Goal: Use online tool/utility: Utilize a website feature to perform a specific function

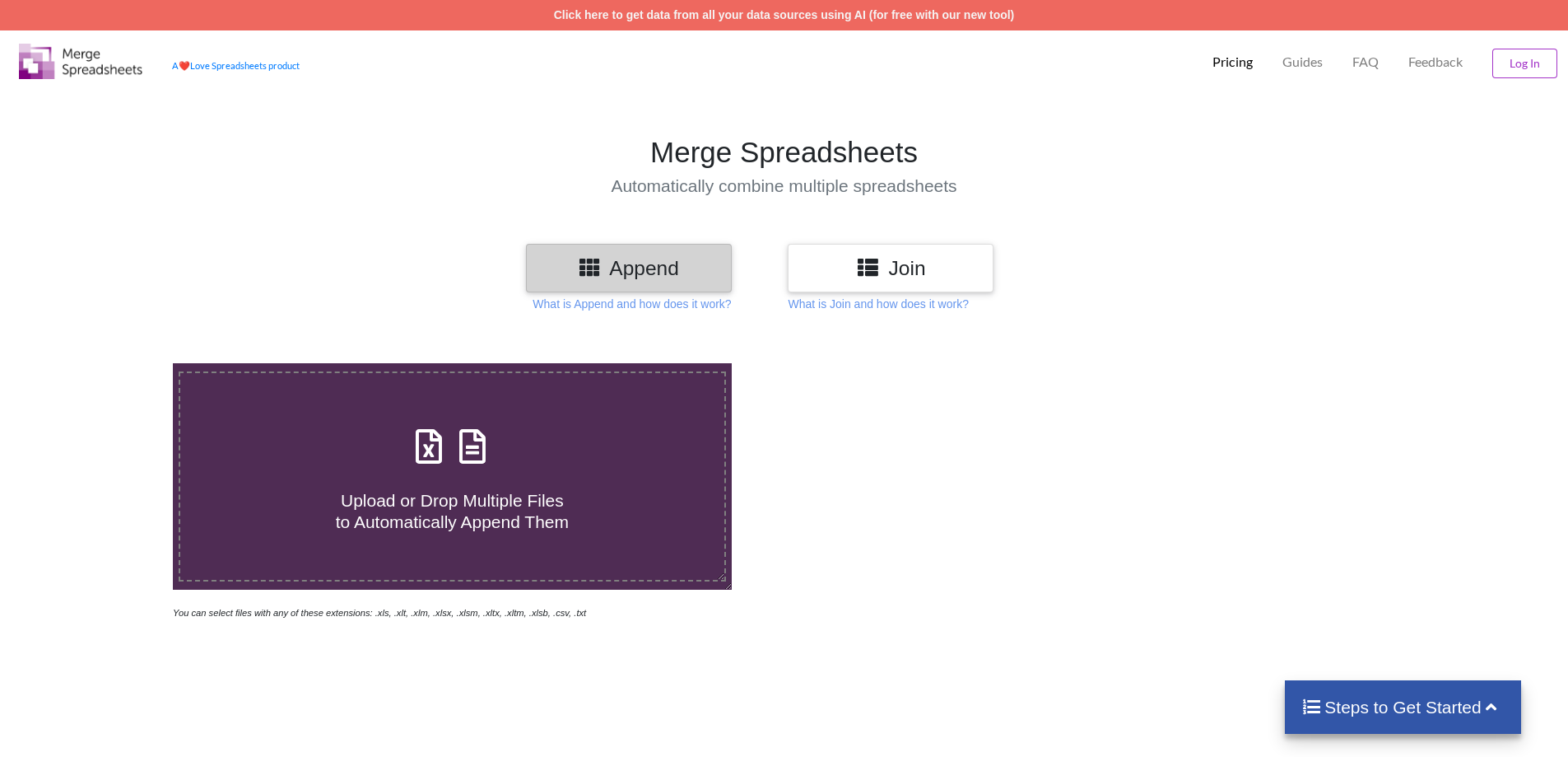
click at [367, 449] on div "Upload or Drop Multiple Files to Automatically Append Them" at bounding box center [452, 477] width 544 height 111
click at [112, 363] on input "Upload or Drop Multiple Files to Automatically Append Them" at bounding box center [112, 363] width 0 height 0
type input "C:\fakepath\Transport List [DATE]-[DATE].xlsx"
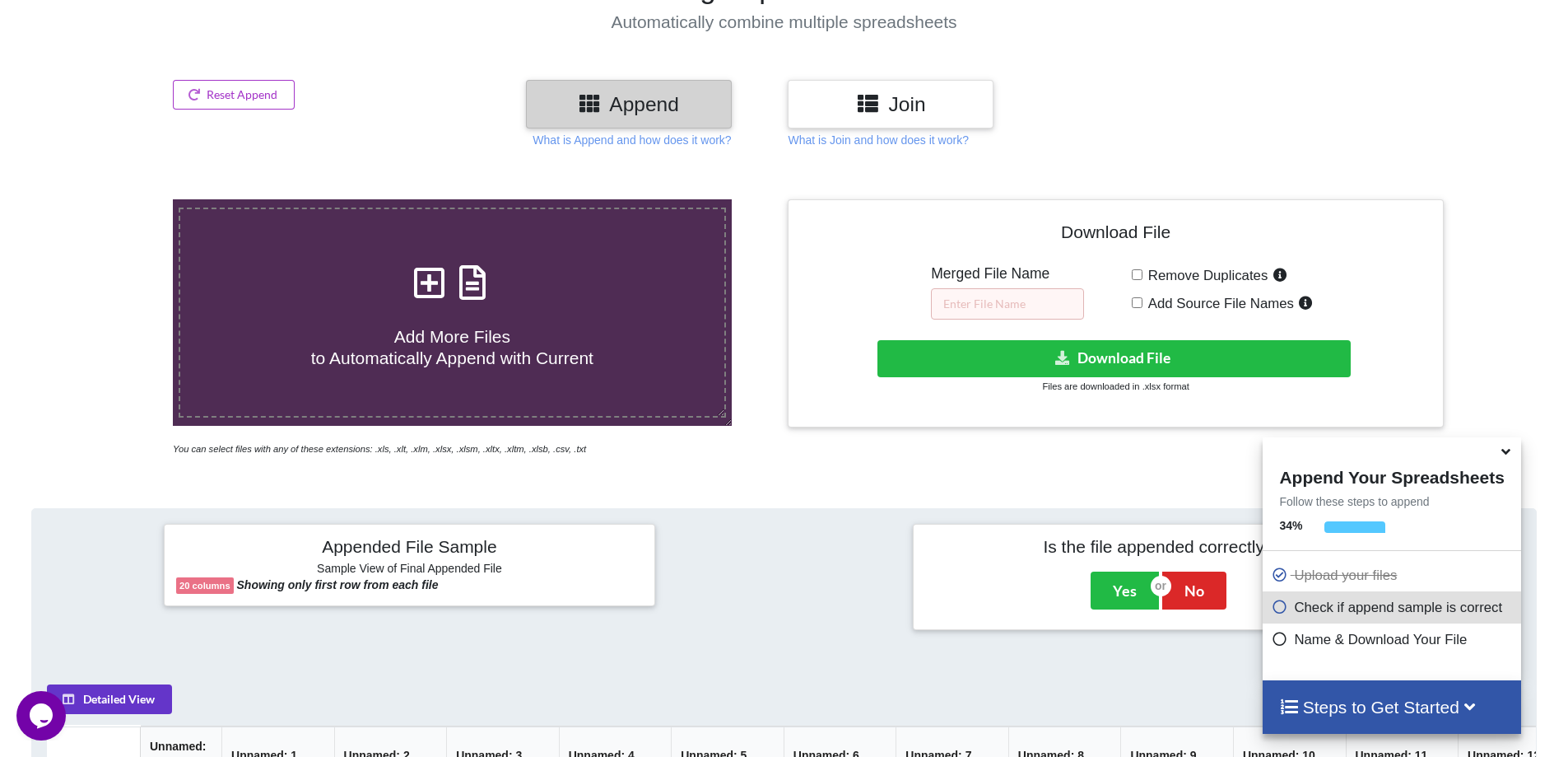
scroll to position [165, 0]
click at [1025, 305] on input "text" at bounding box center [1007, 302] width 153 height 32
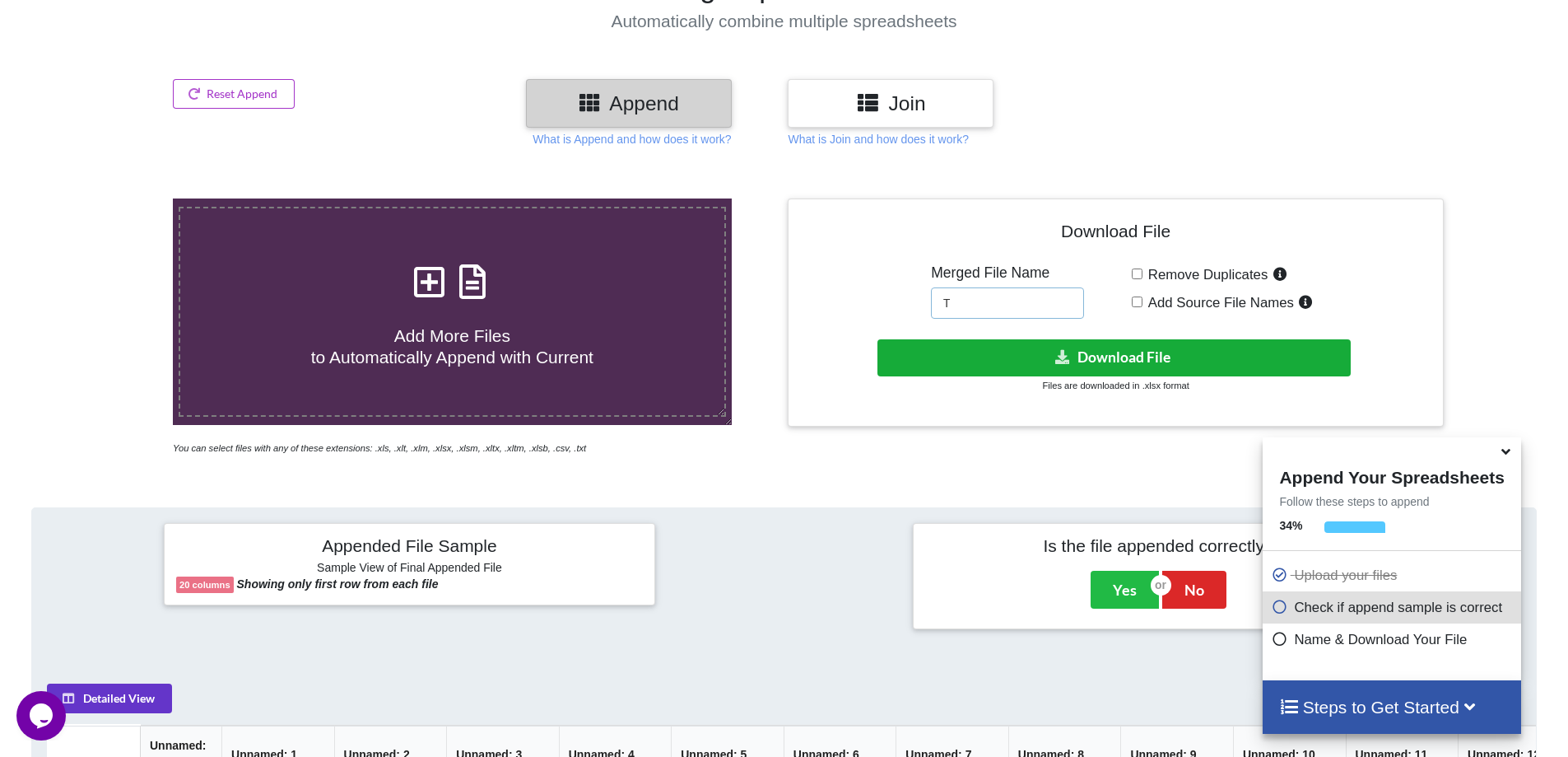
type input "T"
click at [1039, 355] on button "Download File" at bounding box center [1115, 357] width 473 height 37
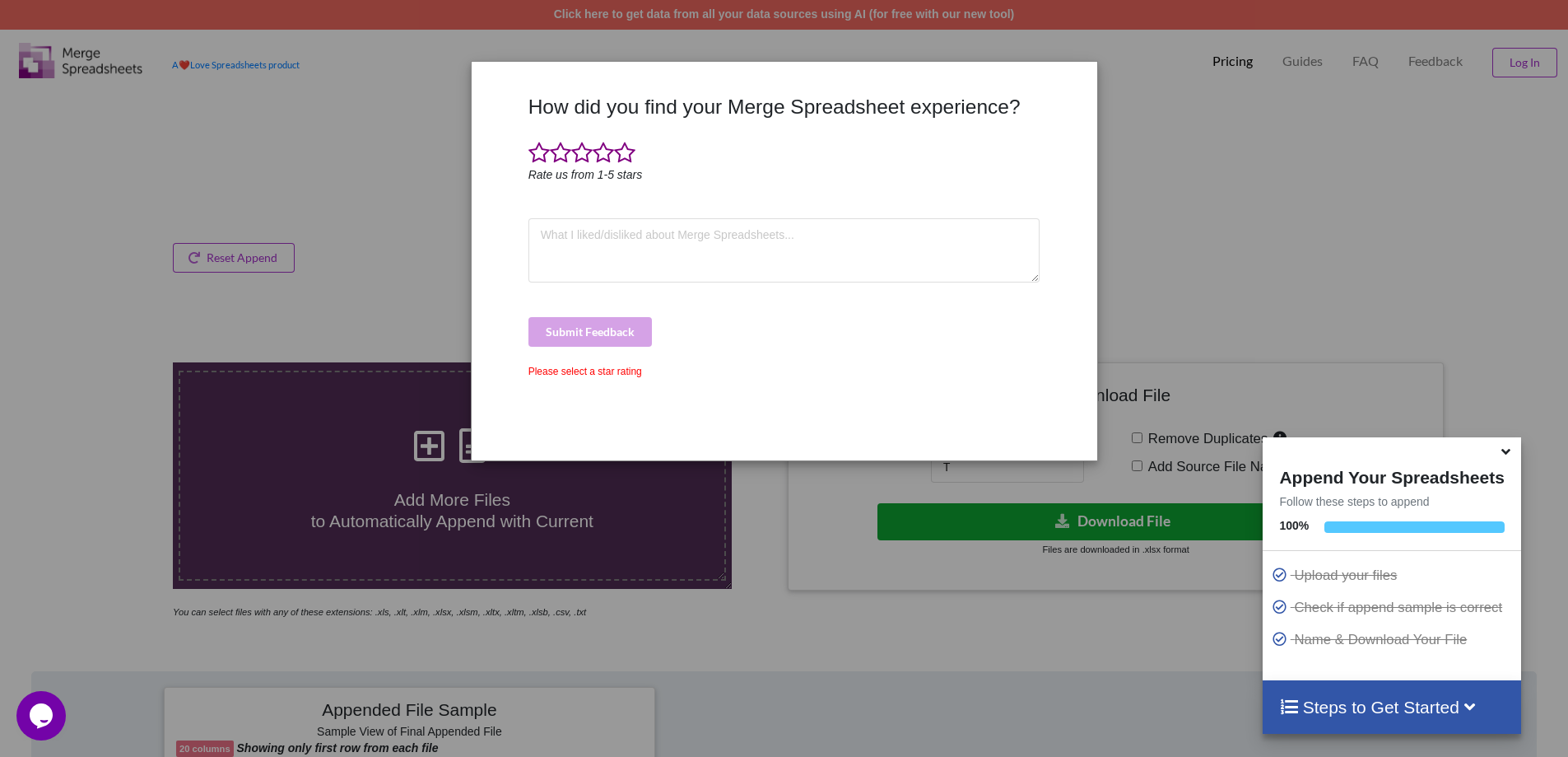
scroll to position [0, 0]
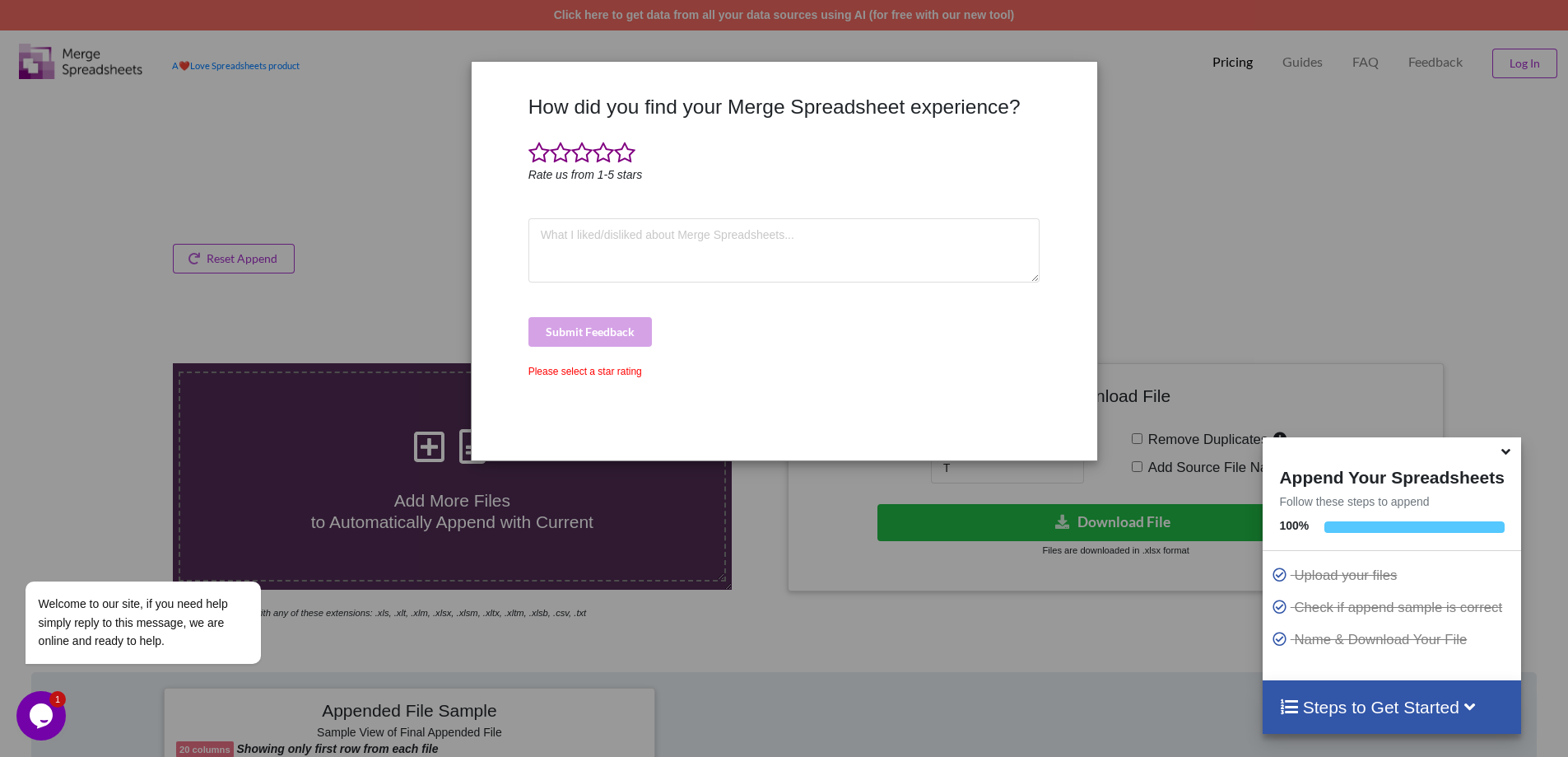
click at [1184, 181] on div "How did you find your Merge Spreadsheet experience? Rate us from 1-5 stars Subm…" at bounding box center [784, 378] width 1568 height 757
click at [463, 284] on div "How did you find your Merge Spreadsheet experience? Rate us from 1-5 stars Subm…" at bounding box center [784, 378] width 1568 height 757
click at [533, 152] on span at bounding box center [539, 153] width 21 height 23
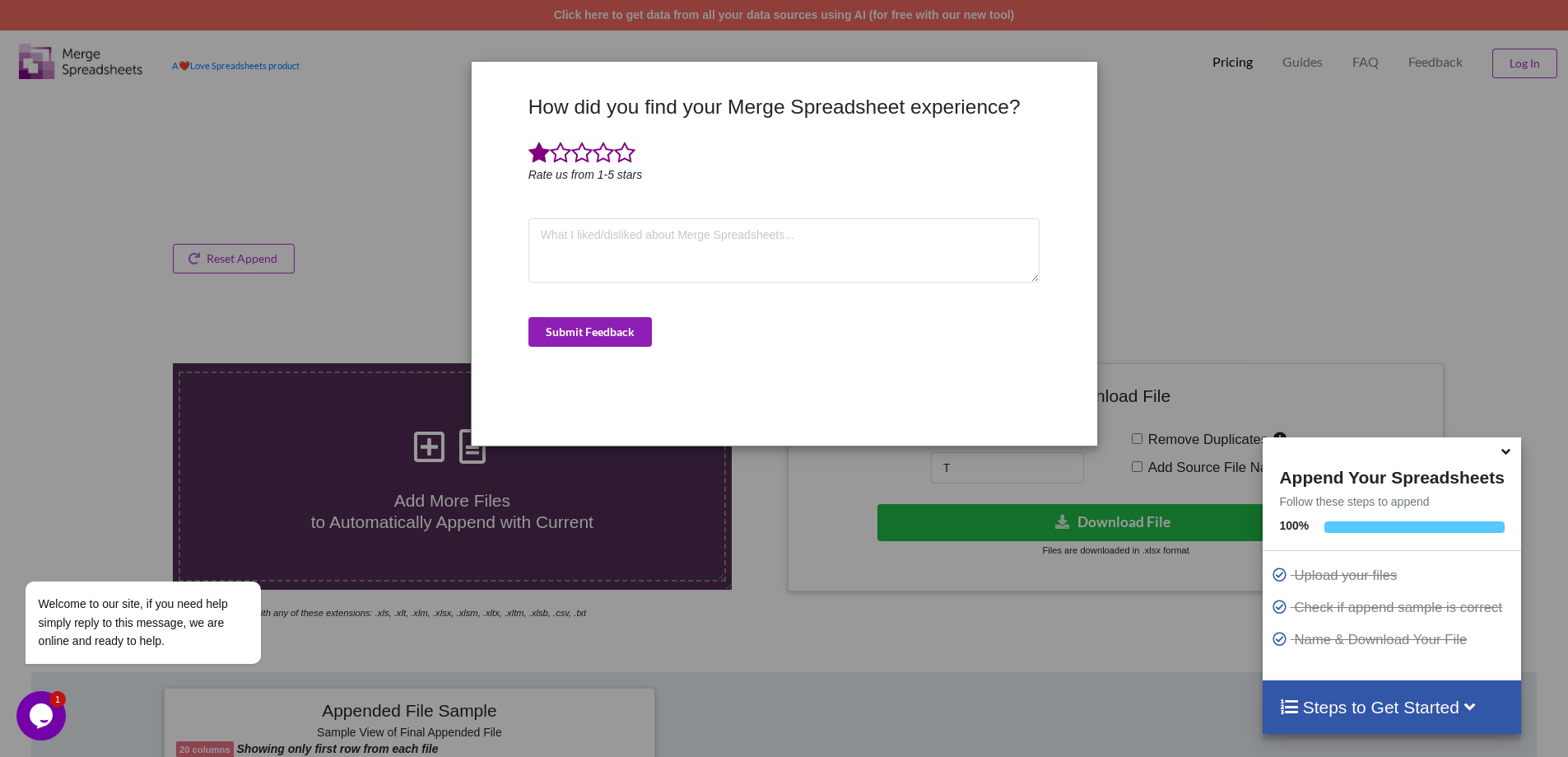
click at [541, 324] on button "Submit Feedback" at bounding box center [590, 332] width 124 height 30
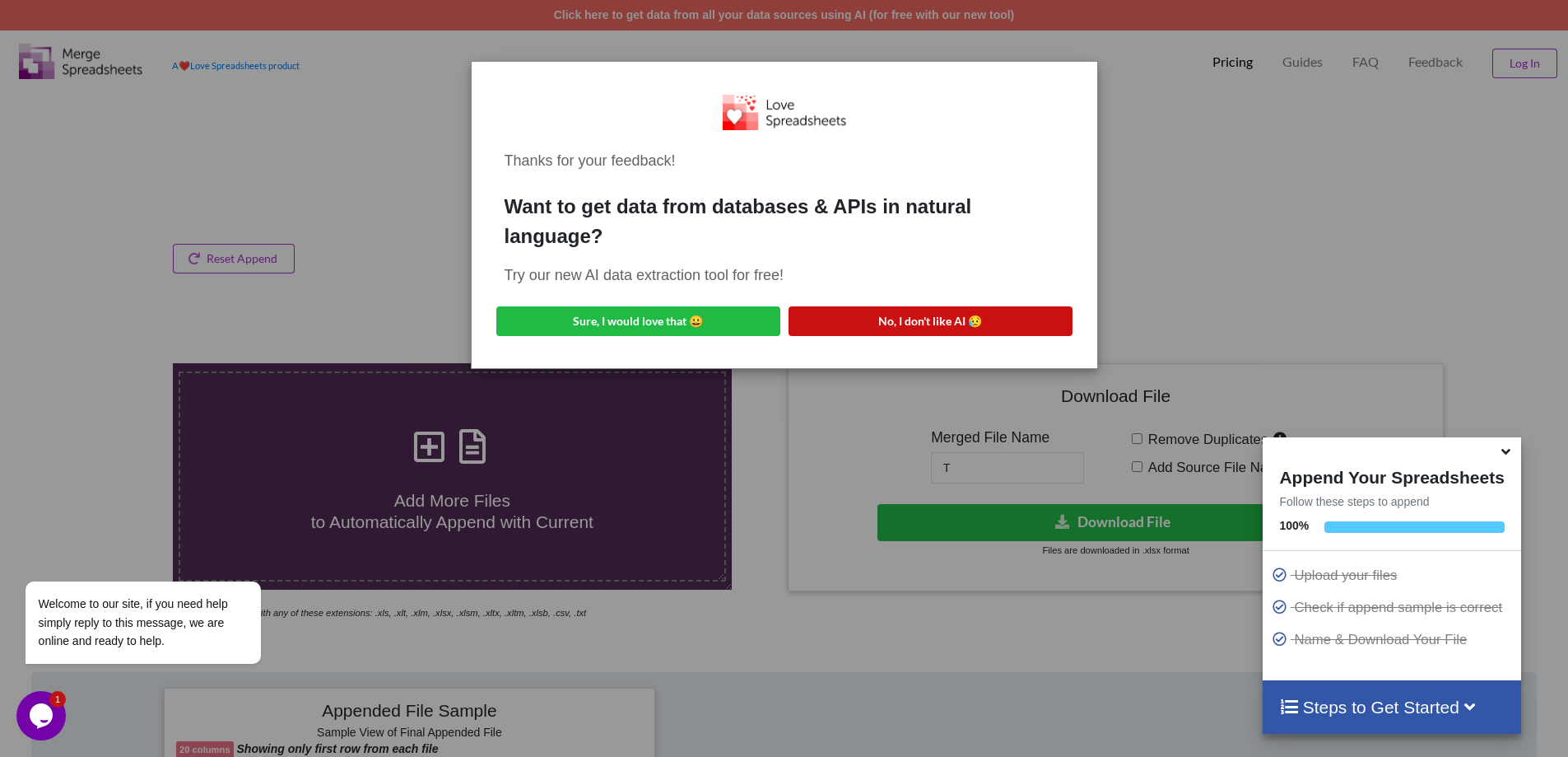
click at [945, 311] on button "No, I don't like AI 😥" at bounding box center [930, 321] width 284 height 30
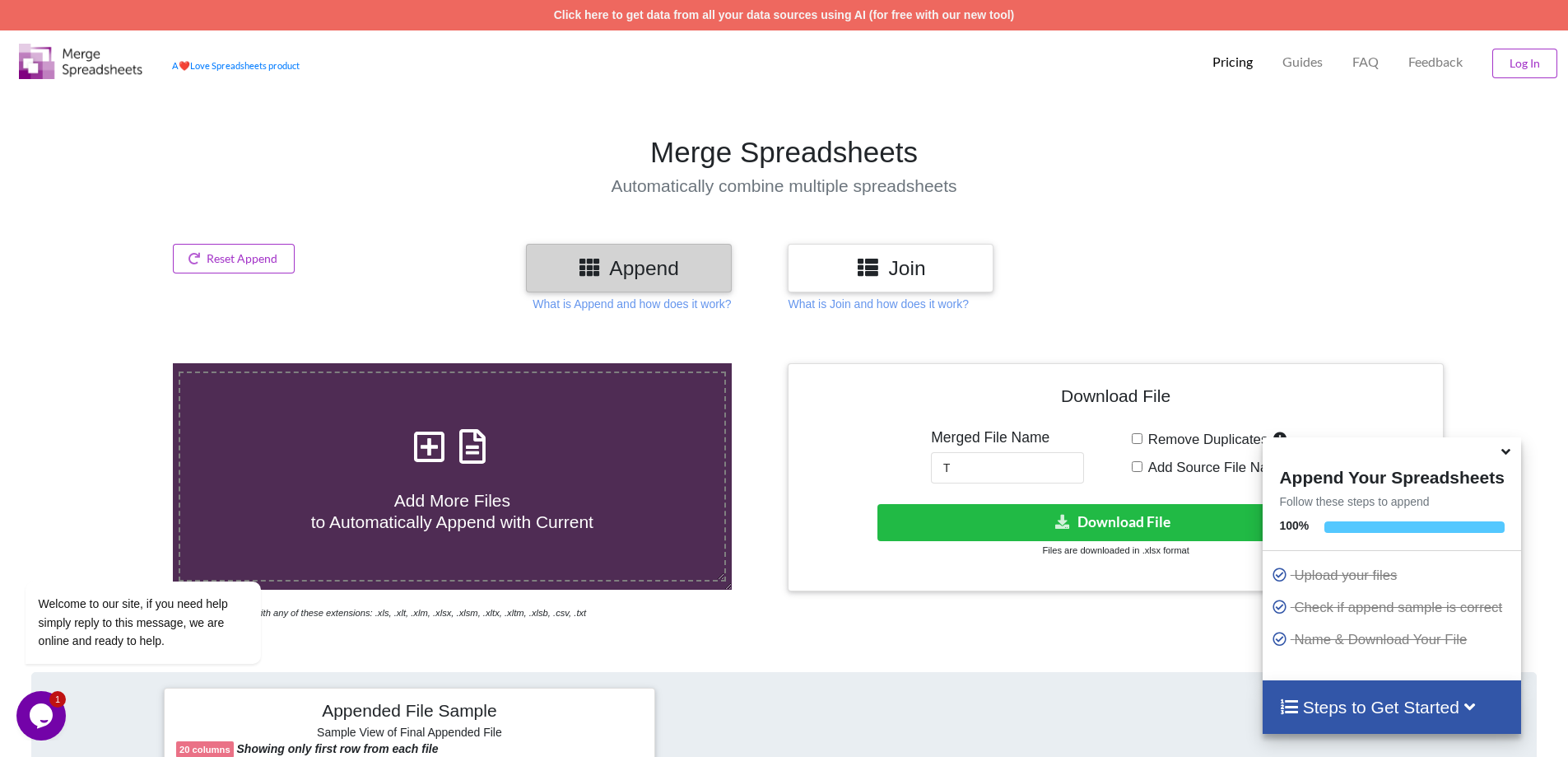
click at [852, 265] on h3 "Join" at bounding box center [891, 268] width 181 height 24
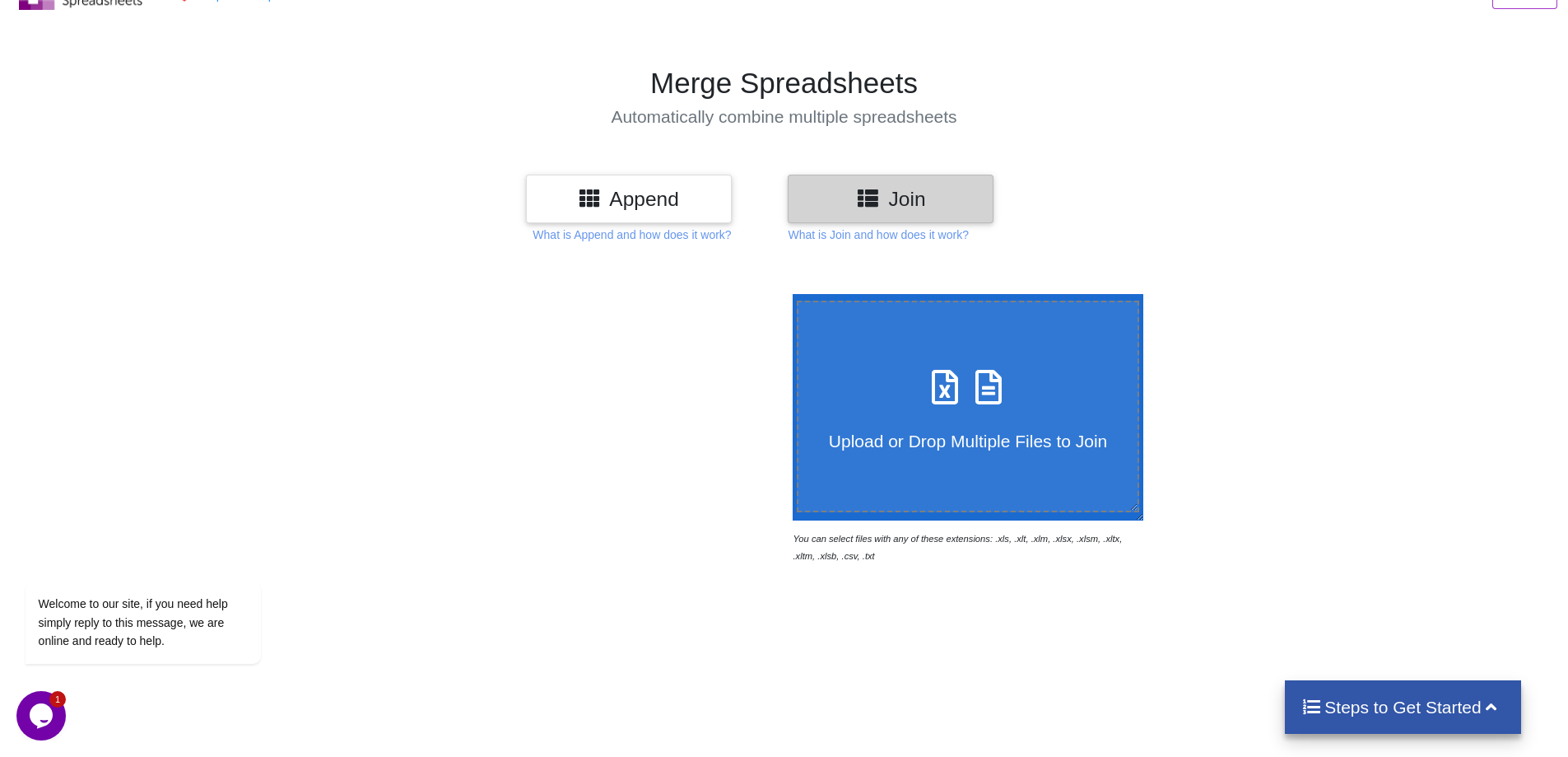
scroll to position [165, 0]
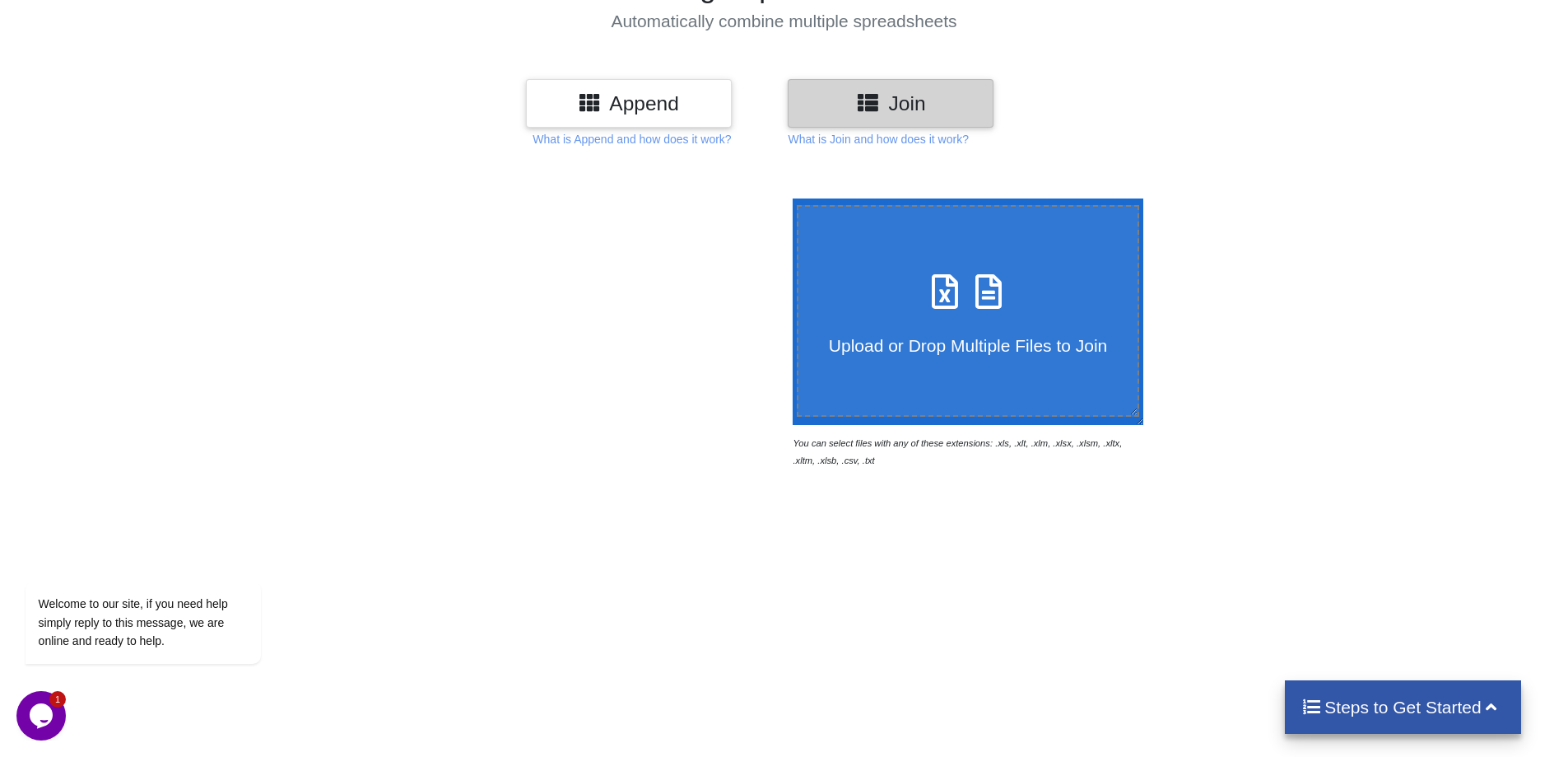
click at [974, 267] on icon at bounding box center [989, 283] width 41 height 34
click at [788, 198] on input "Upload or Drop Multiple Files to Join" at bounding box center [788, 198] width 0 height 0
type input "C:\fakepath\Transport List [DATE]-[DATE].xlsx"
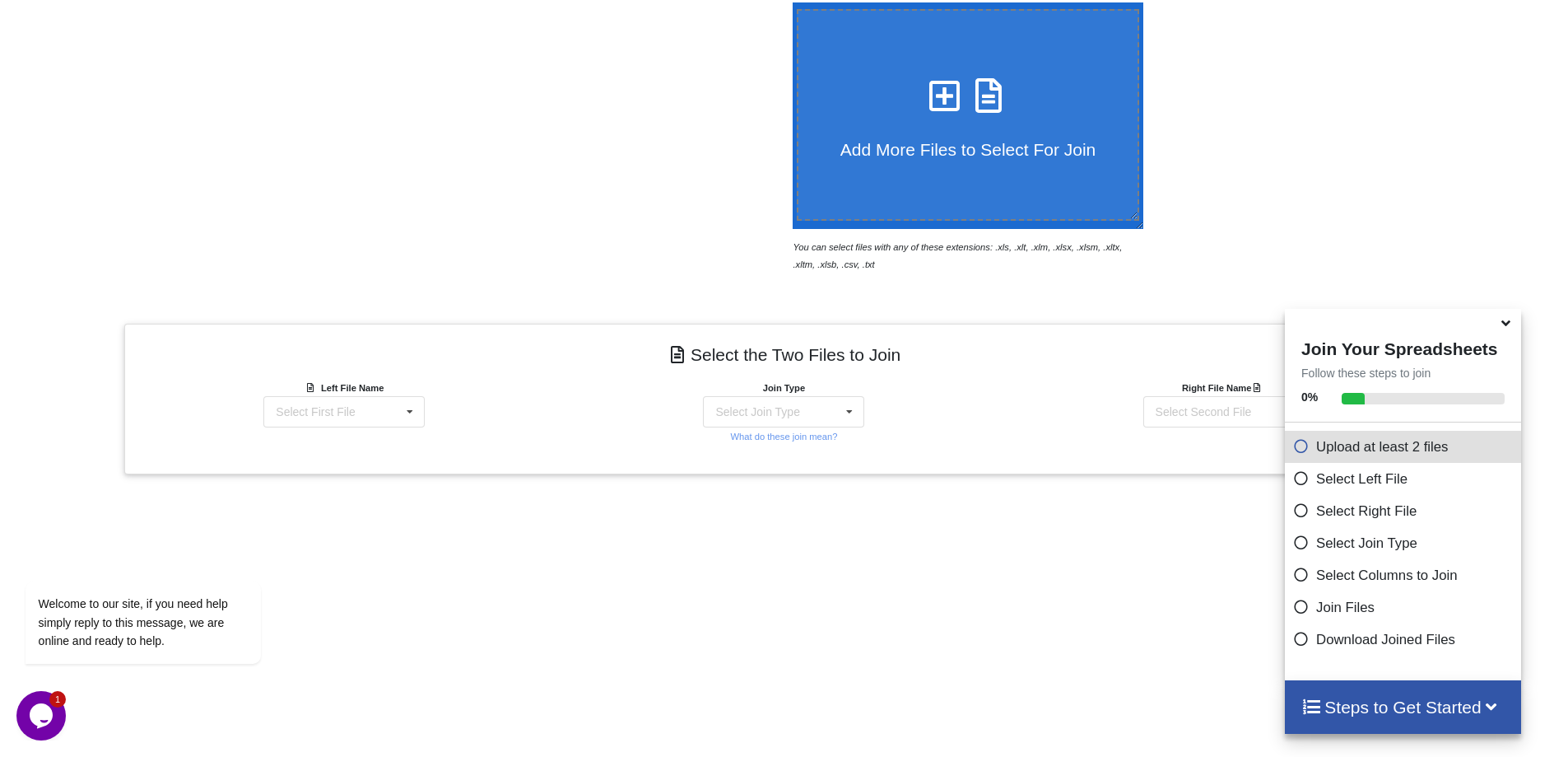
scroll to position [517, 0]
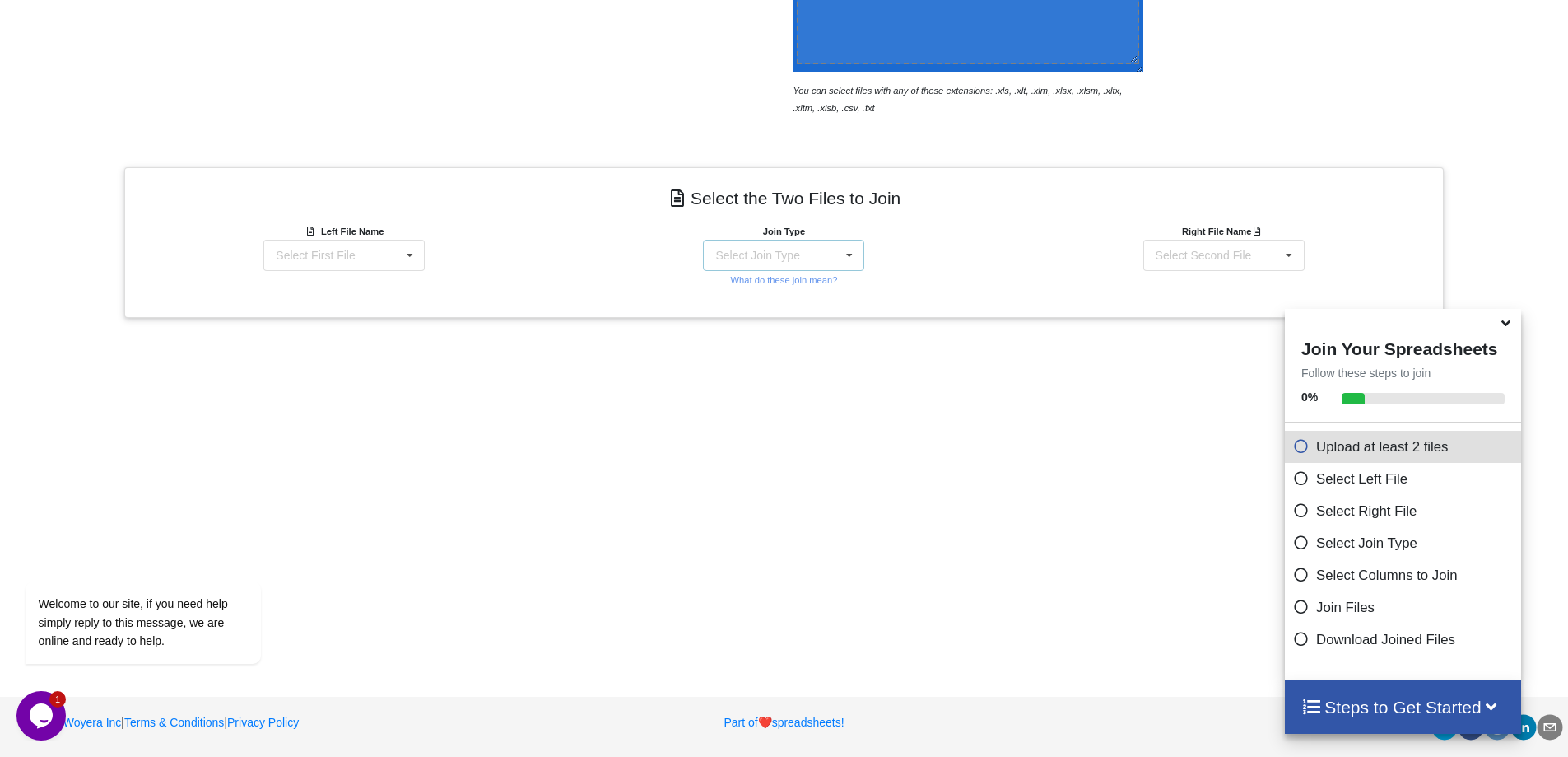
click at [757, 252] on div "Select Join Type" at bounding box center [758, 255] width 84 height 11
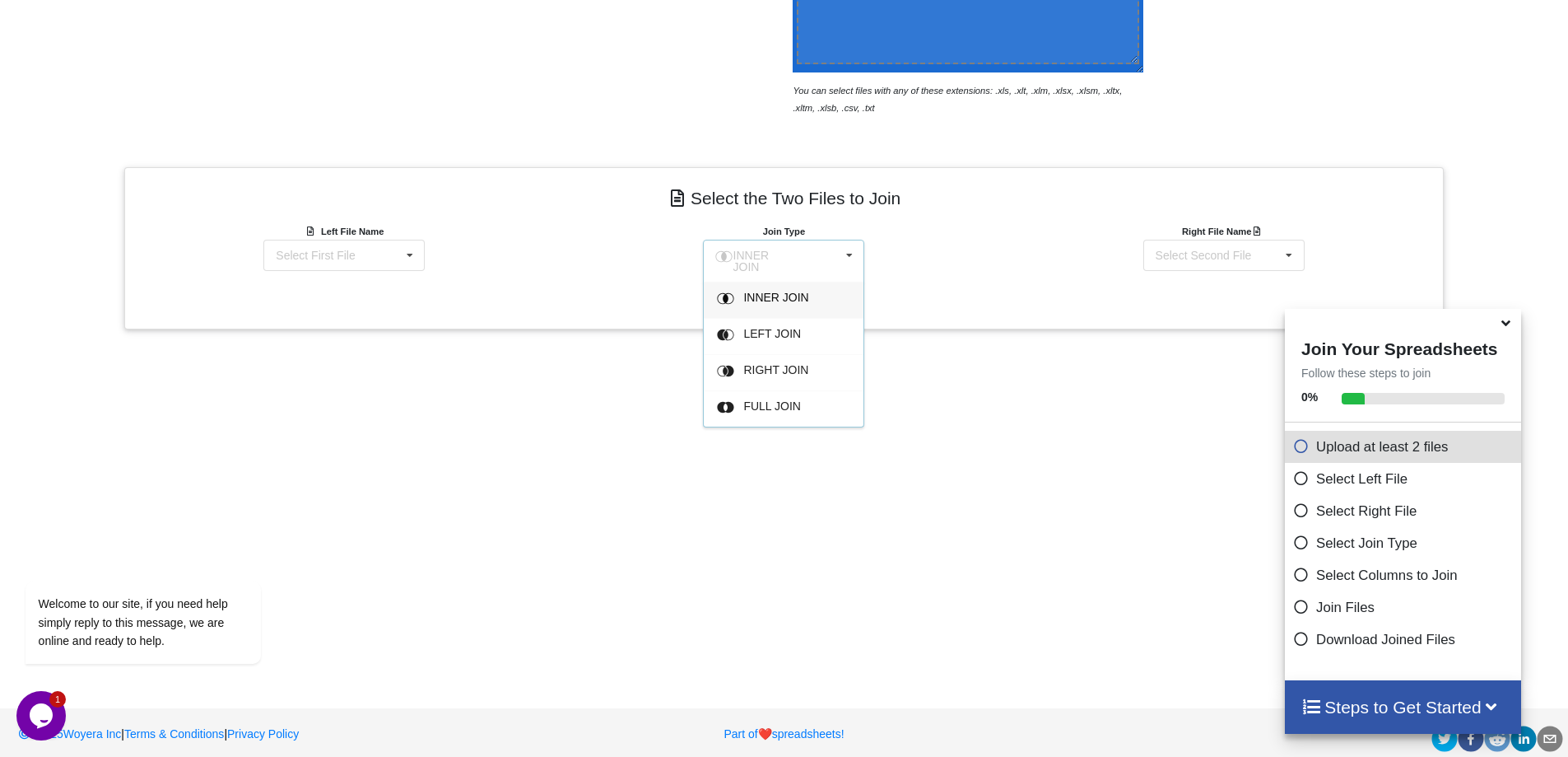
click at [757, 252] on span "INNER JOIN" at bounding box center [752, 261] width 36 height 25
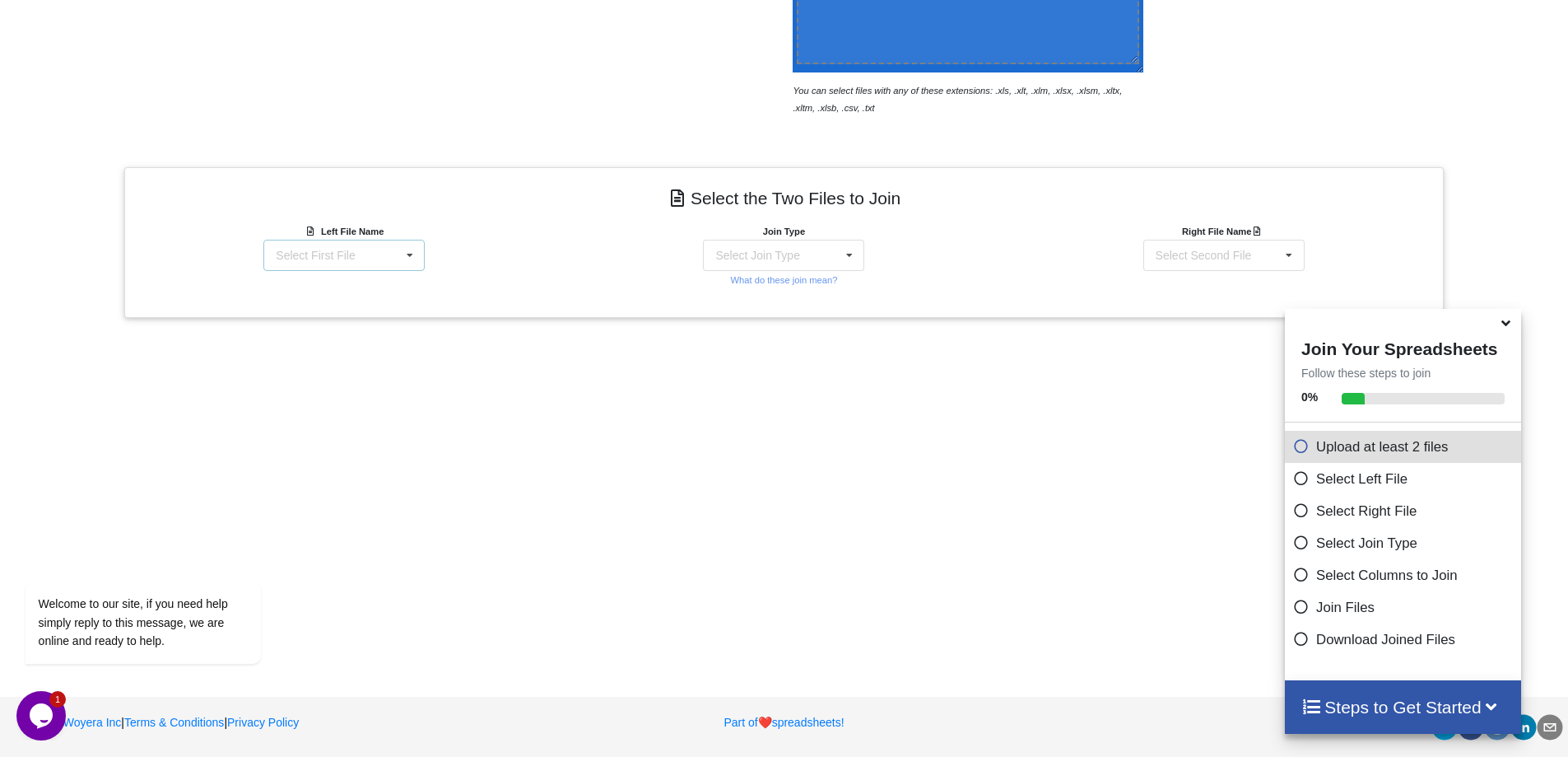
click at [342, 251] on div "Select First File" at bounding box center [315, 255] width 79 height 11
click at [339, 290] on span "Transport List [DATE]-[DATE].xlsx : Bus 1" at bounding box center [340, 302] width 179 height 25
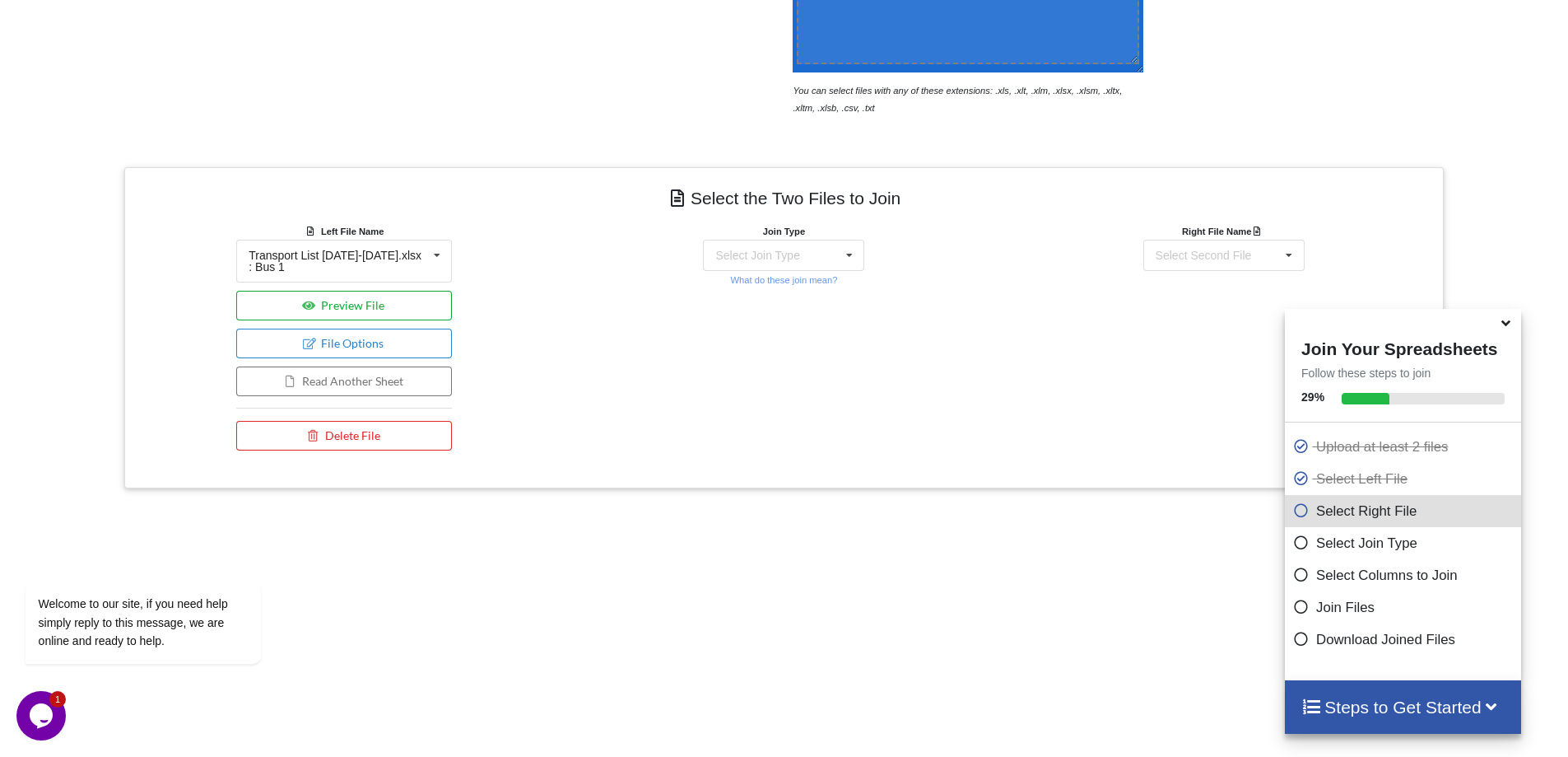
click at [407, 317] on button "Preview File" at bounding box center [344, 305] width 216 height 30
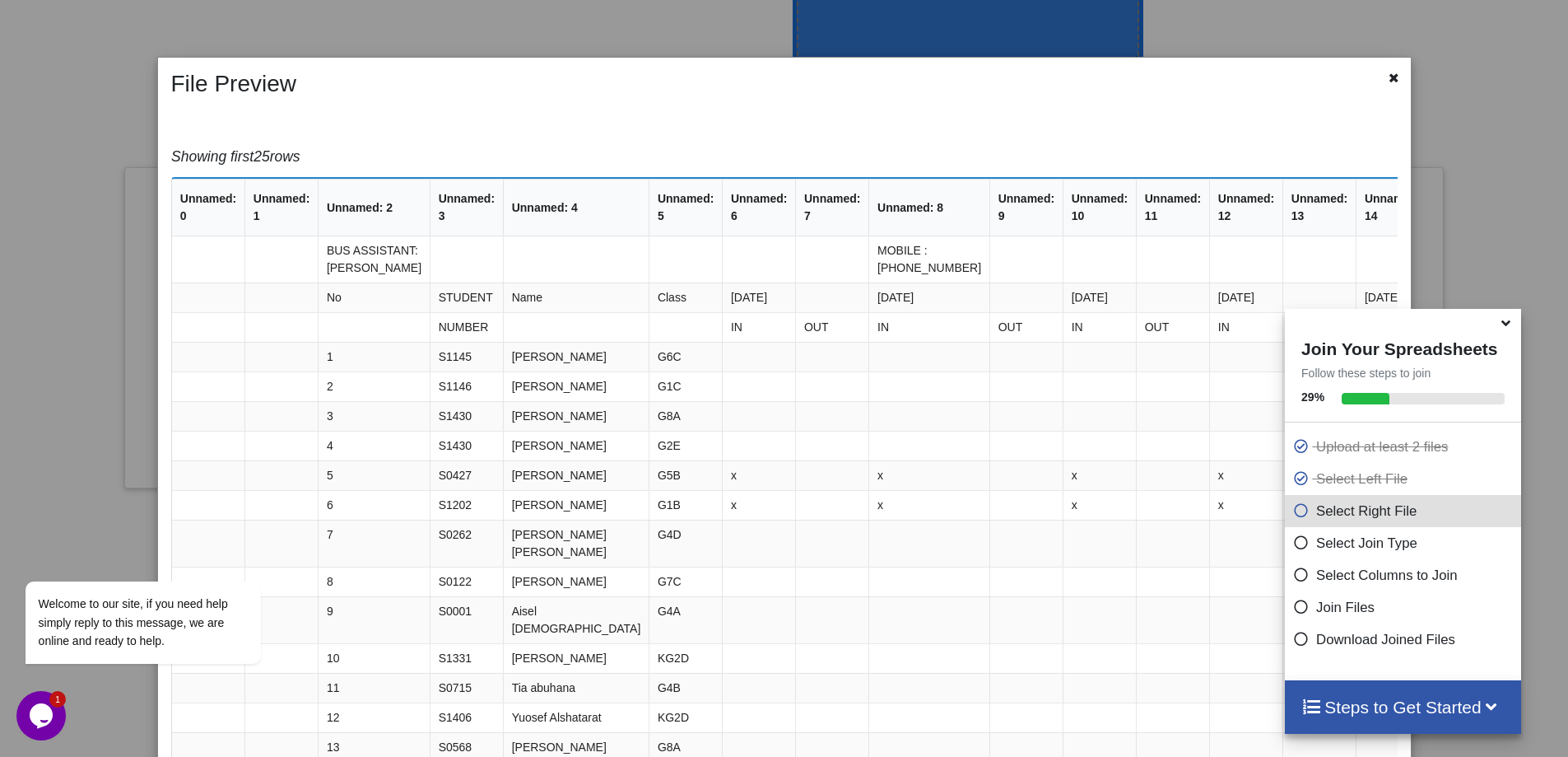
scroll to position [0, 0]
